Goal: Book appointment/travel/reservation

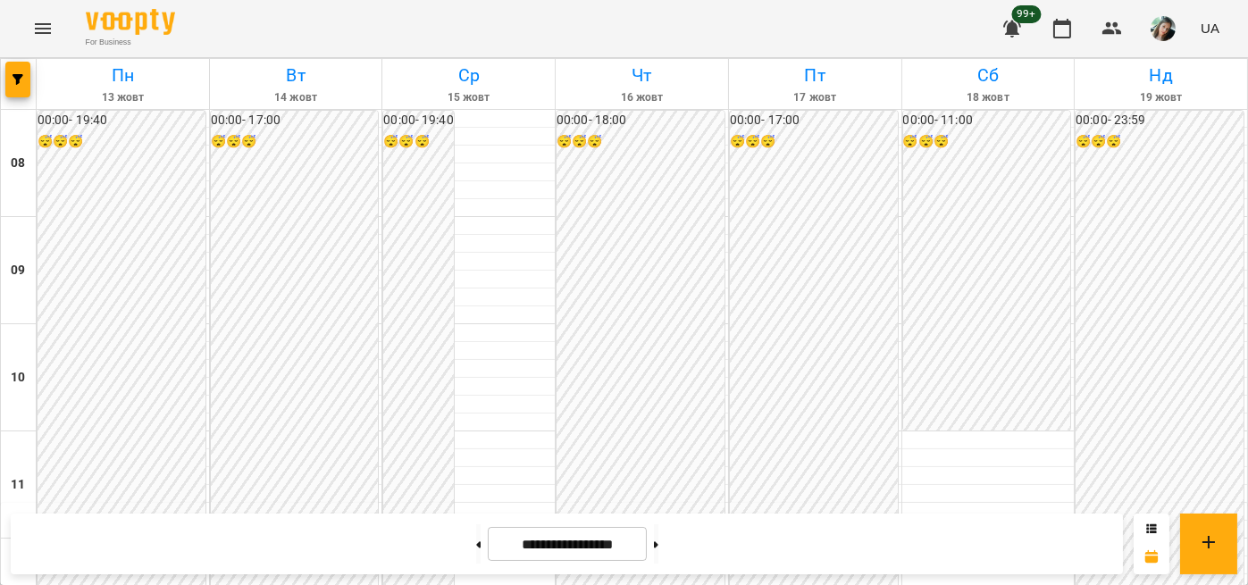
scroll to position [1049, 0]
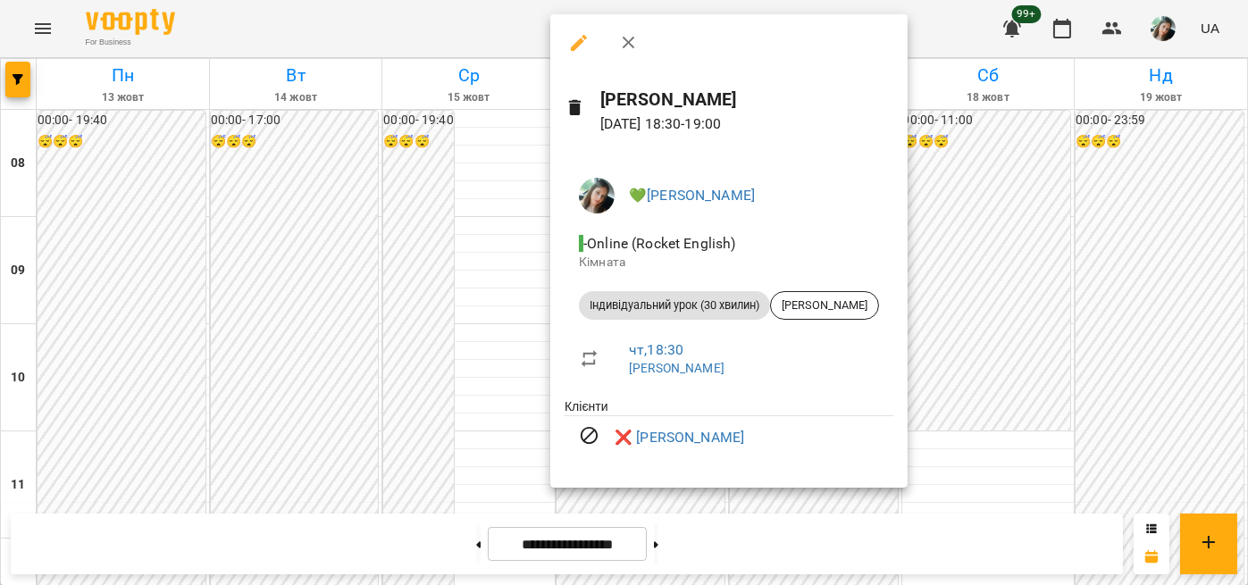
click at [502, 205] on div at bounding box center [624, 292] width 1248 height 585
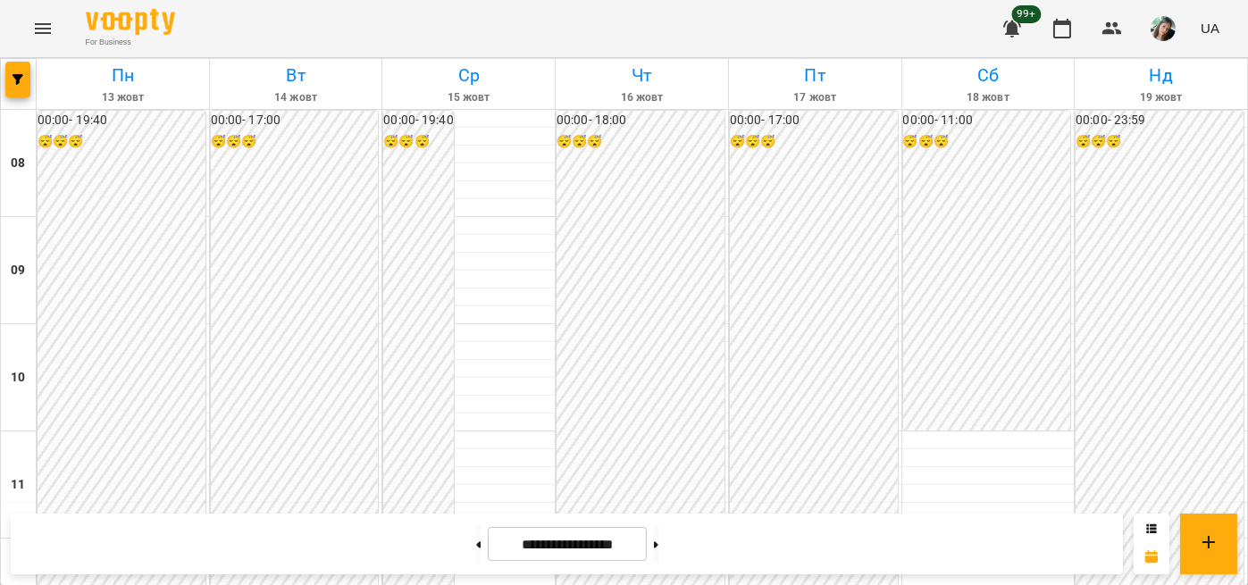
scroll to position [1058, 0]
click at [658, 532] on button at bounding box center [656, 543] width 4 height 39
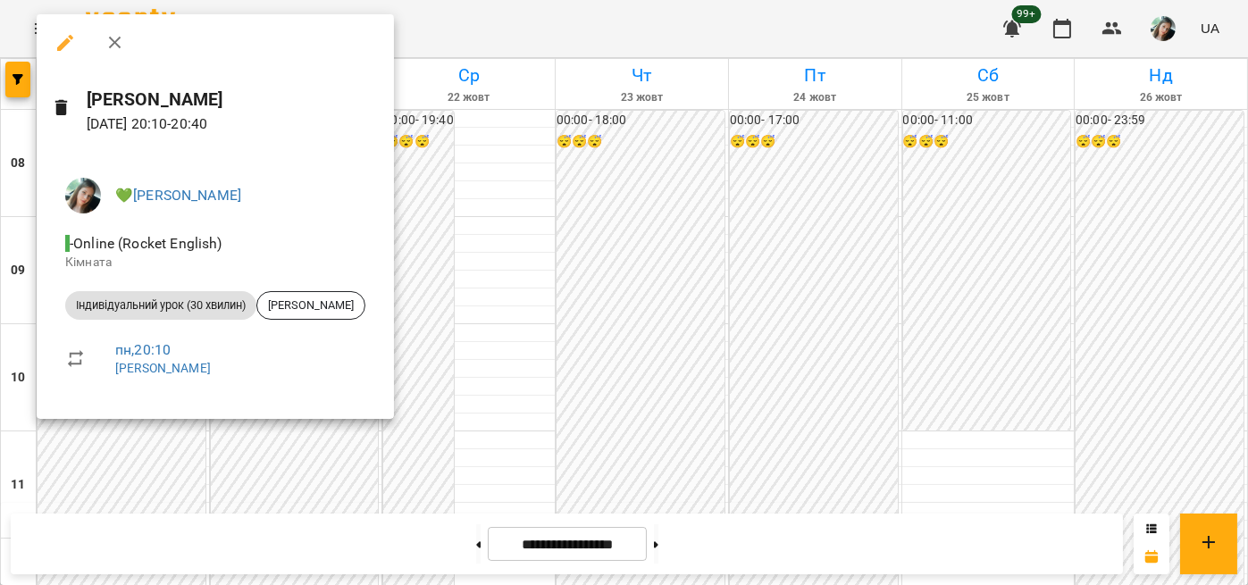
click at [500, 342] on div at bounding box center [624, 292] width 1248 height 585
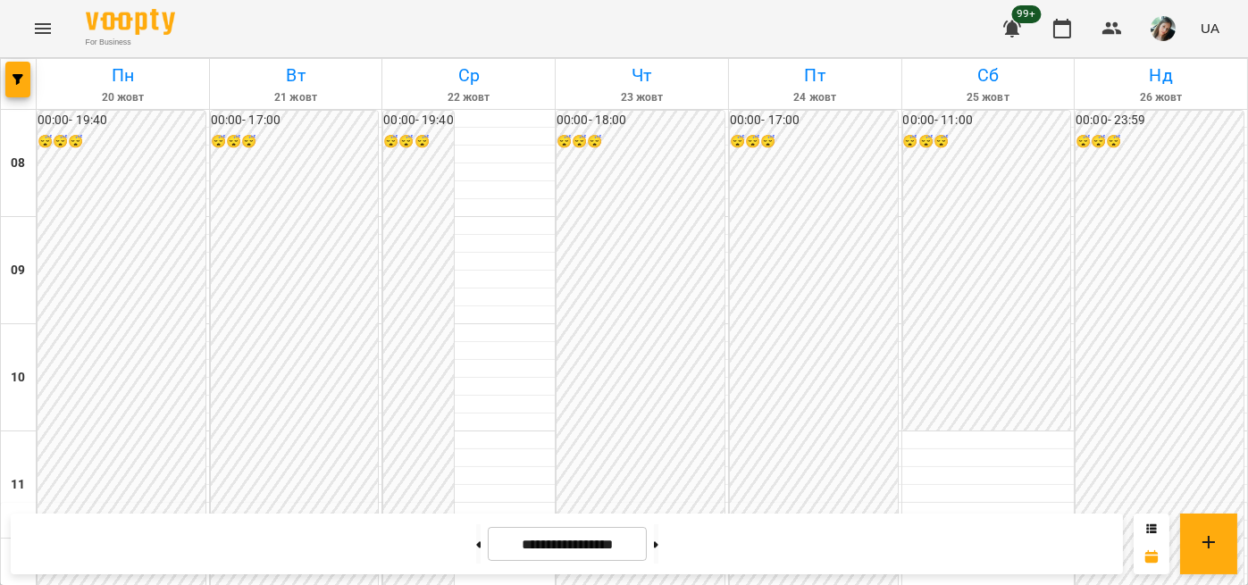
scroll to position [1014, 0]
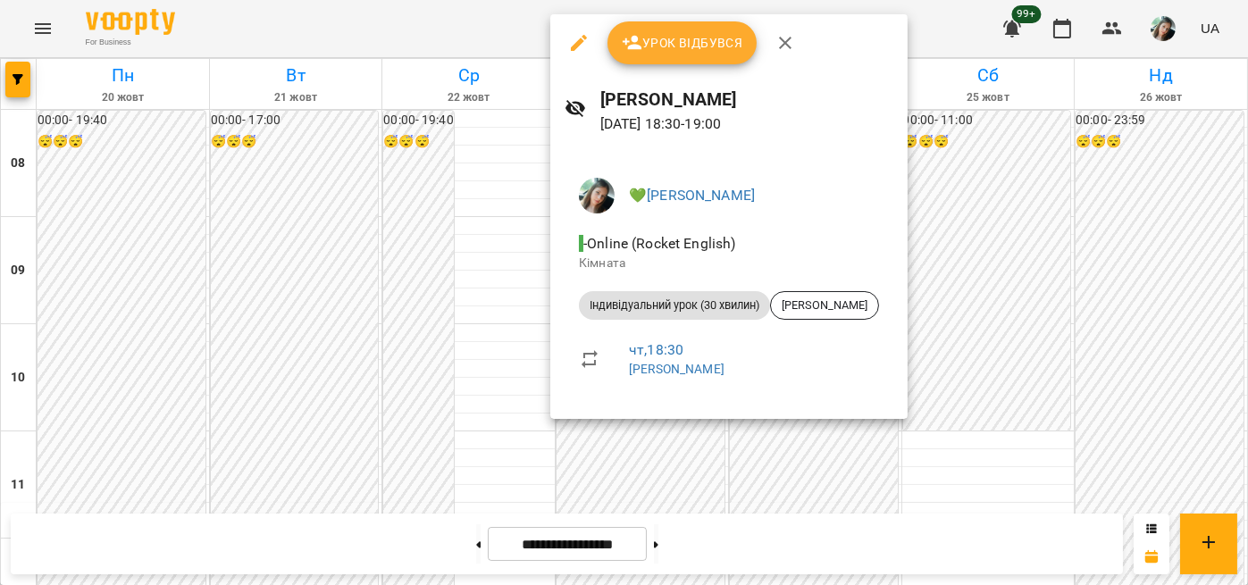
click at [398, 254] on div at bounding box center [624, 292] width 1248 height 585
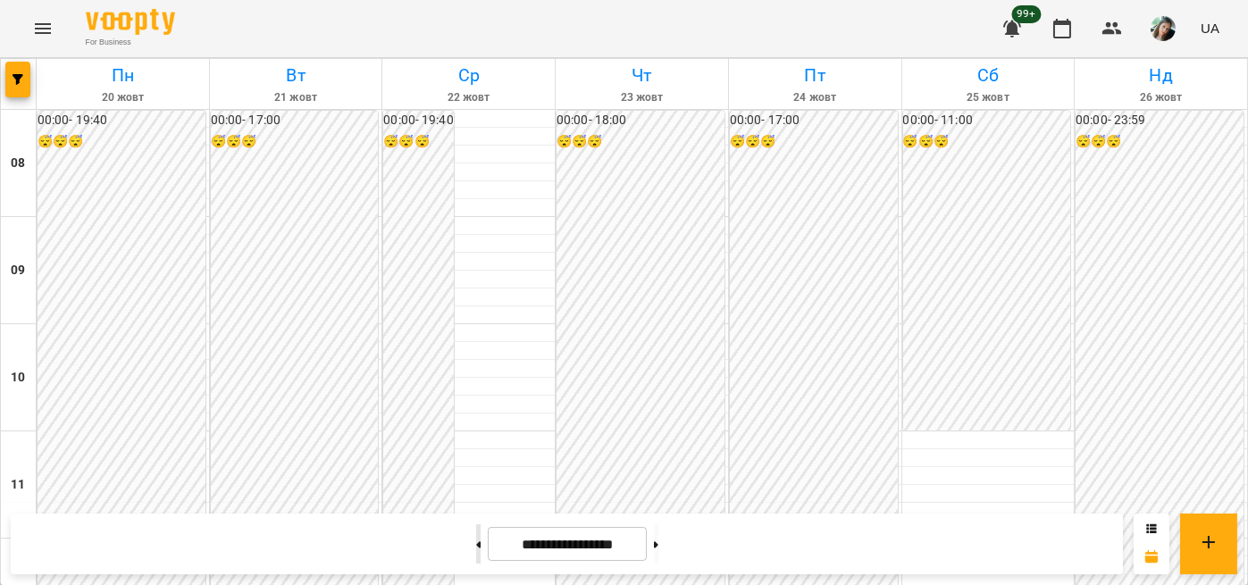
click at [476, 556] on button at bounding box center [478, 543] width 4 height 39
type input "**********"
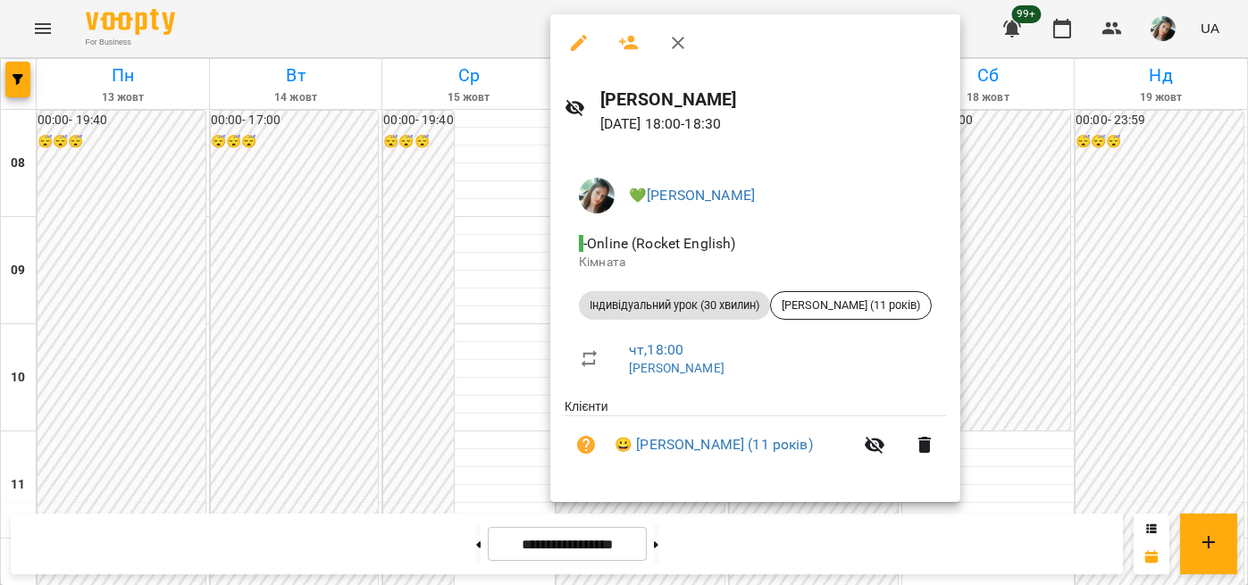
click at [230, 339] on div at bounding box center [624, 292] width 1248 height 585
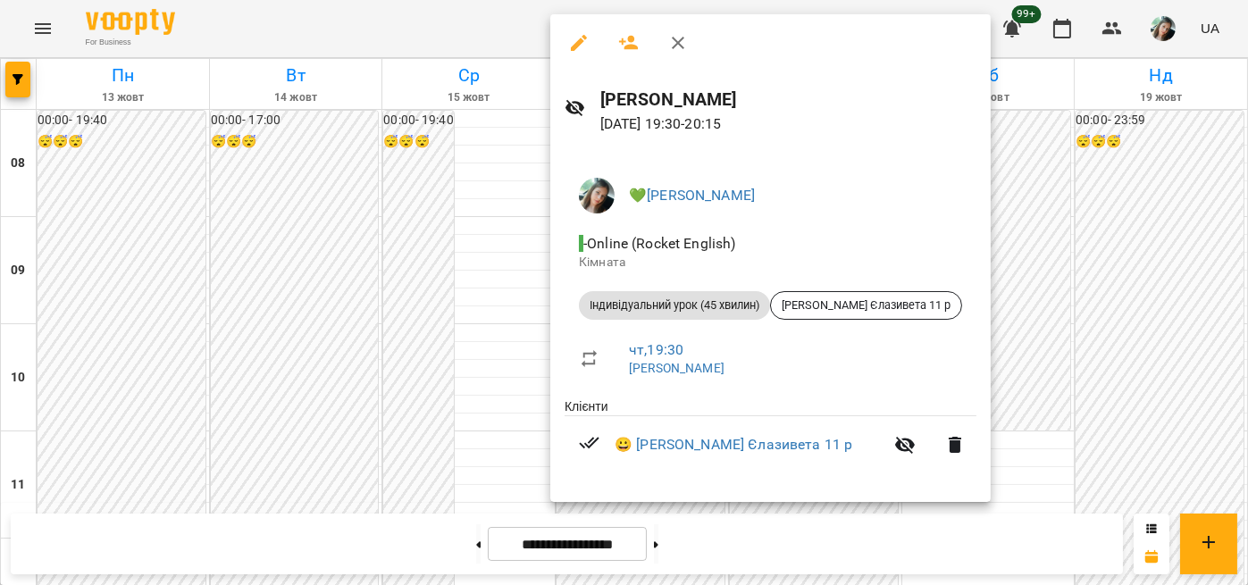
click at [364, 298] on div at bounding box center [624, 292] width 1248 height 585
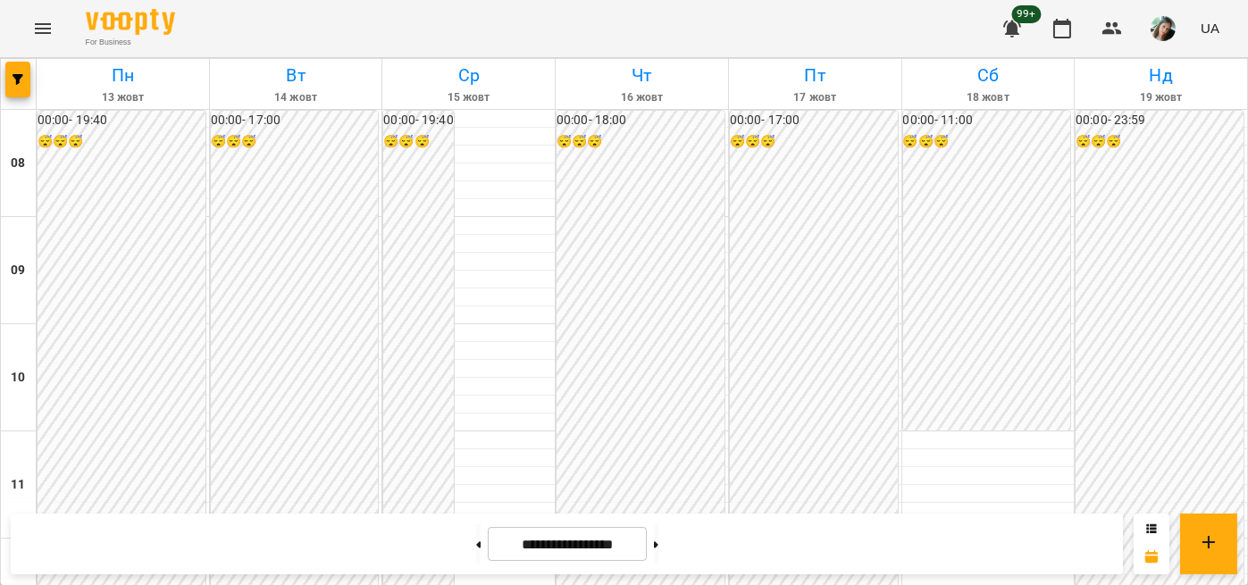
scroll to position [1005, 0]
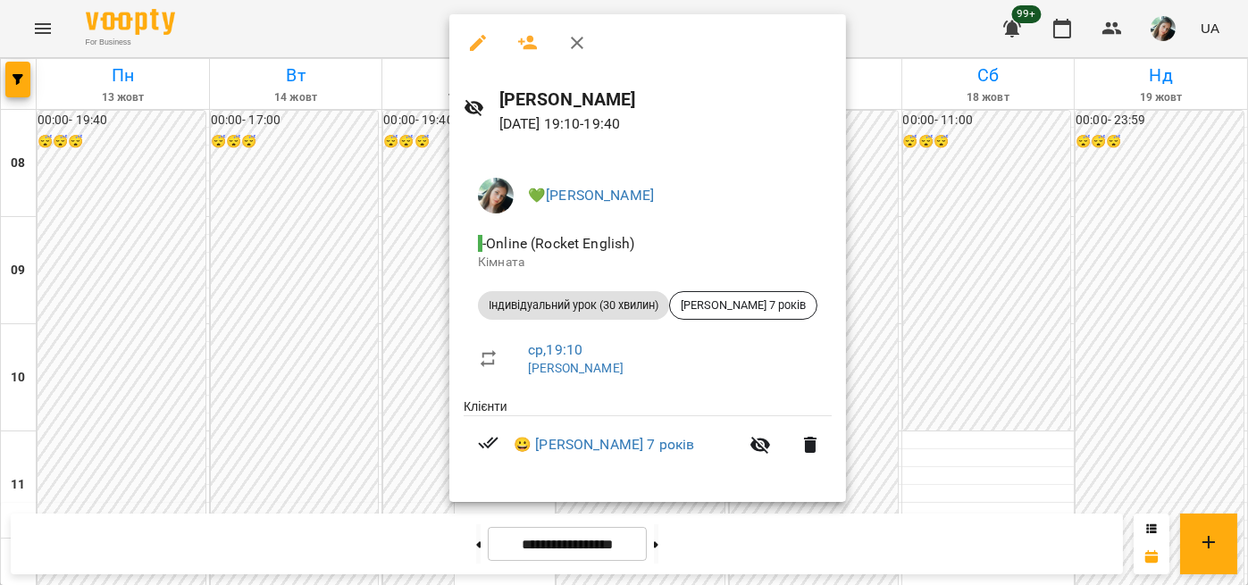
click at [372, 262] on div at bounding box center [624, 292] width 1248 height 585
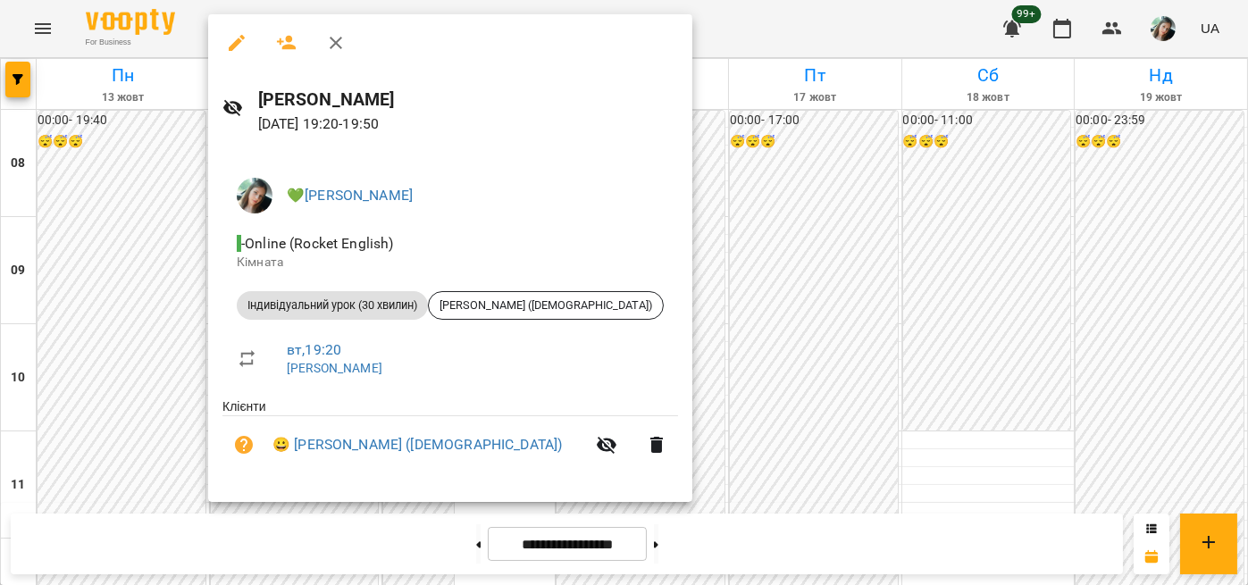
click at [158, 347] on div at bounding box center [624, 292] width 1248 height 585
